Goal: Task Accomplishment & Management: Manage account settings

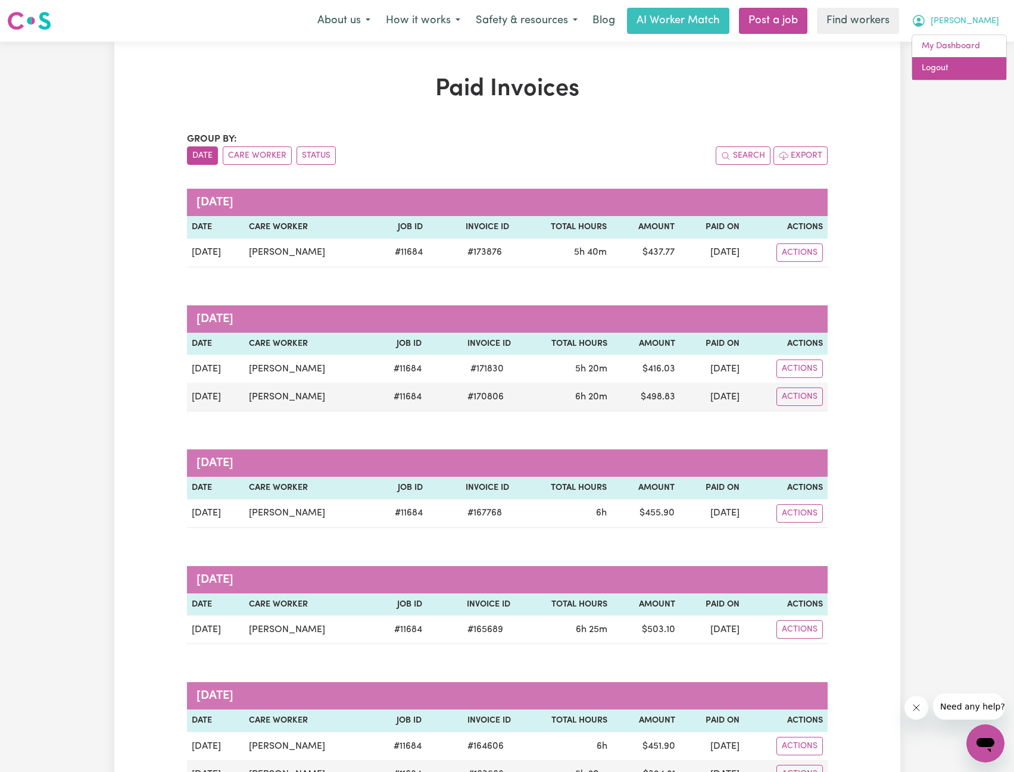
click at [968, 69] on link "Logout" at bounding box center [959, 68] width 94 height 23
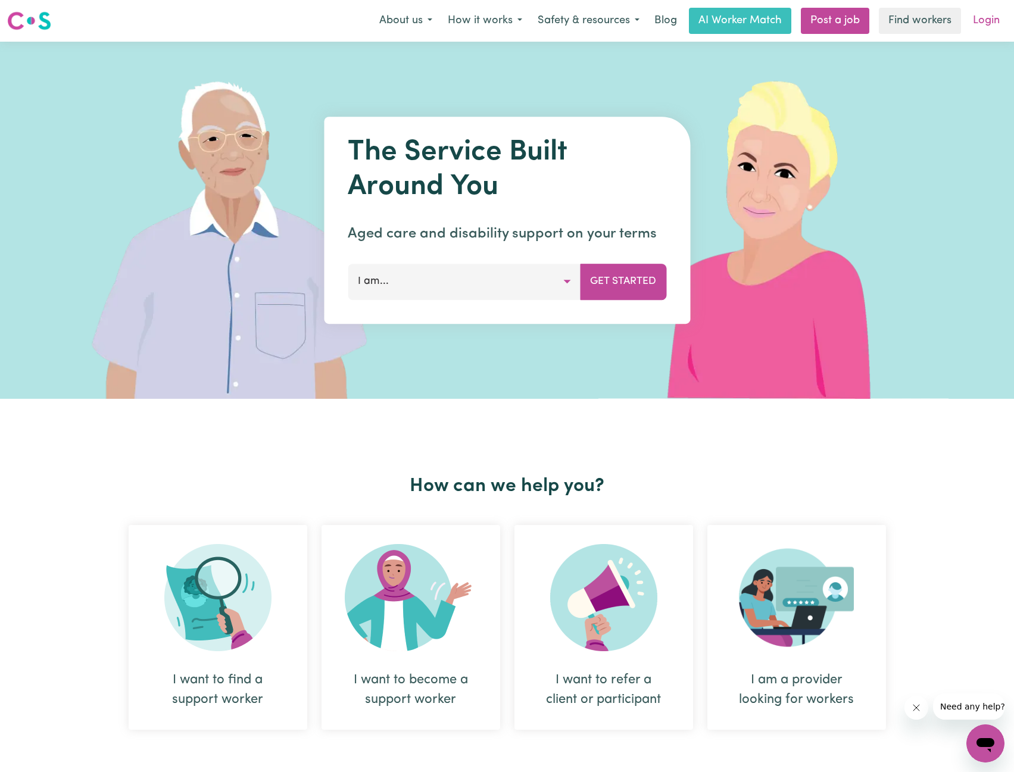
click at [987, 27] on link "Login" at bounding box center [986, 21] width 41 height 26
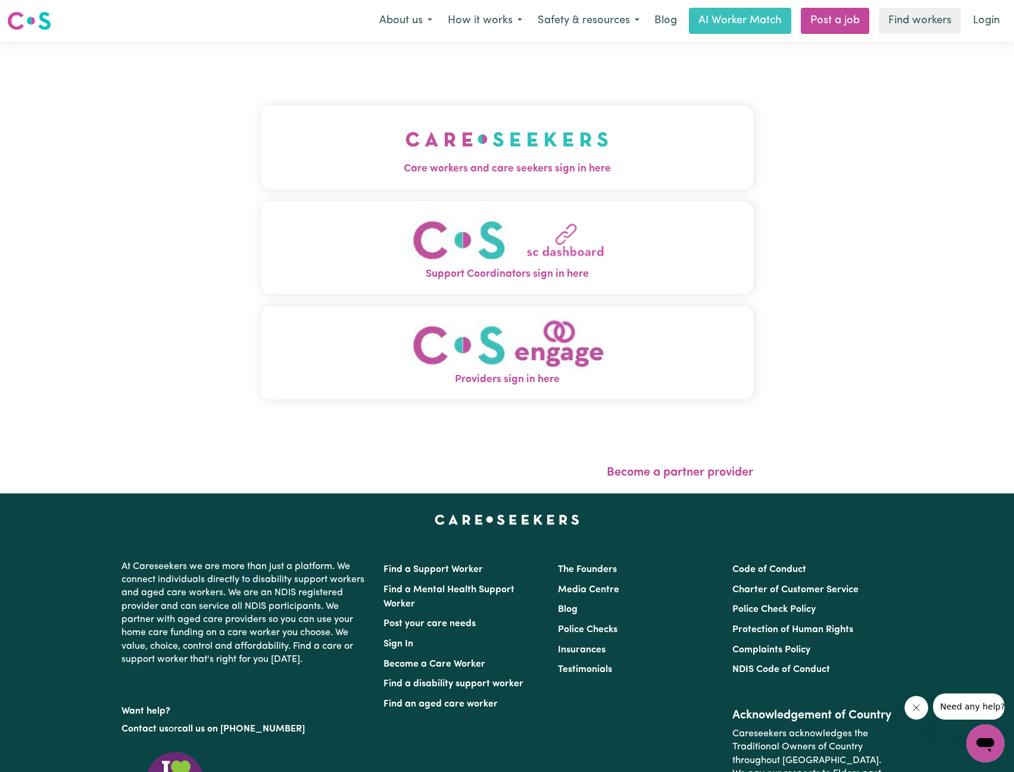
click at [678, 126] on button "Care workers and care seekers sign in here" at bounding box center [507, 146] width 493 height 83
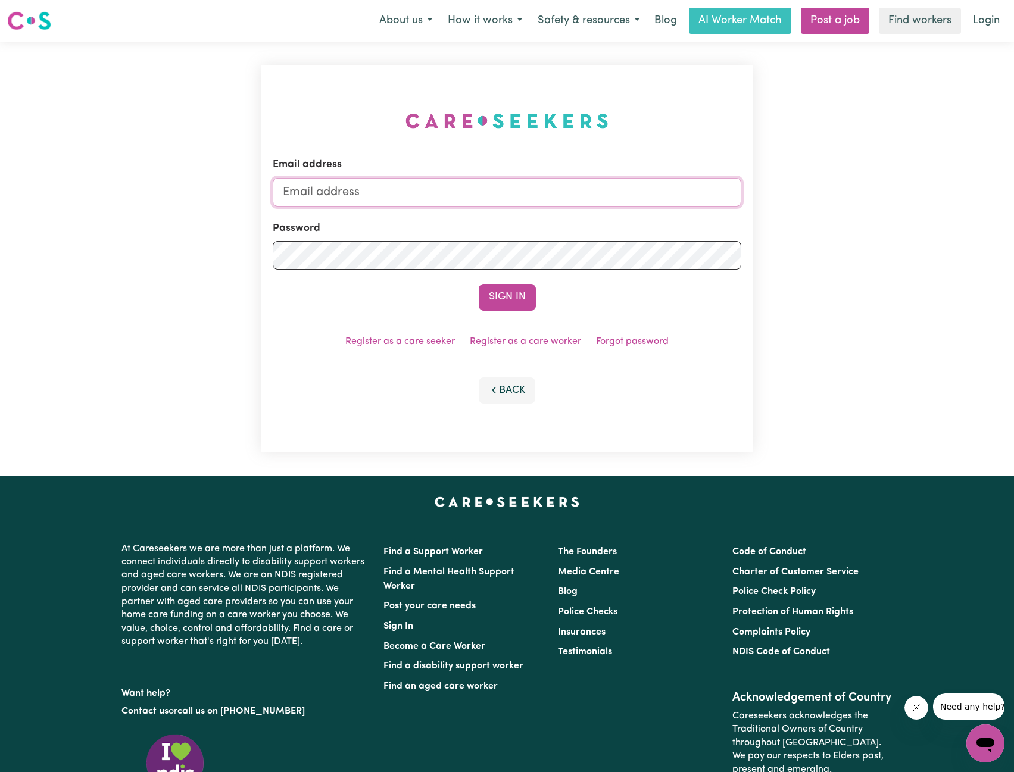
click at [515, 189] on input "Email address" at bounding box center [507, 192] width 469 height 29
drag, startPoint x: 345, startPoint y: 193, endPoint x: 569, endPoint y: 204, distance: 224.2
click at [569, 202] on input "[EMAIL_ADDRESS][PERSON_NAME][DOMAIN_NAME]" at bounding box center [507, 192] width 469 height 29
type input "[EMAIL_ADDRESS][DOMAIN_NAME]"
click at [525, 297] on button "Sign In" at bounding box center [507, 297] width 57 height 26
